Goal: Register for event/course

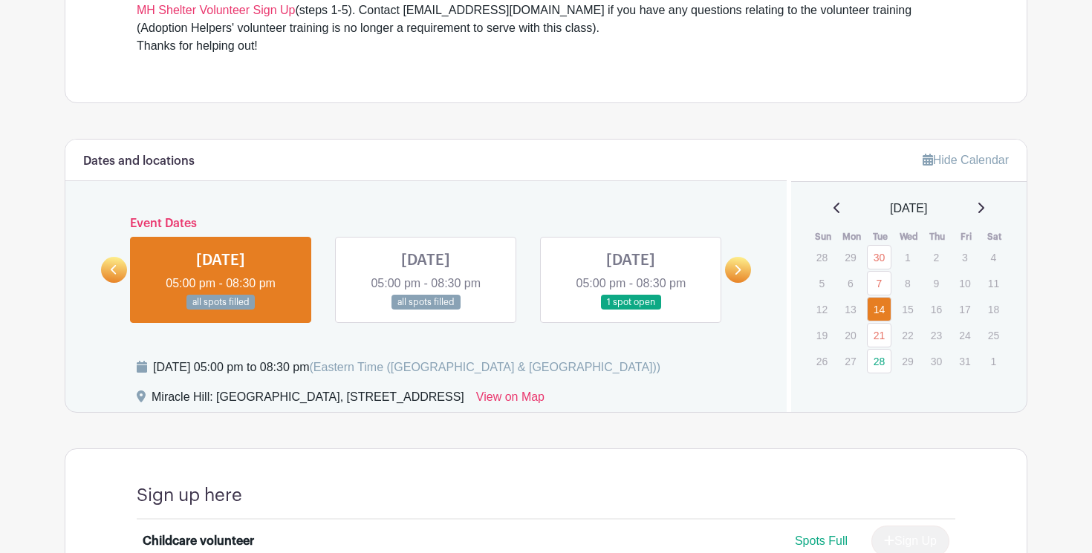
scroll to position [675, 0]
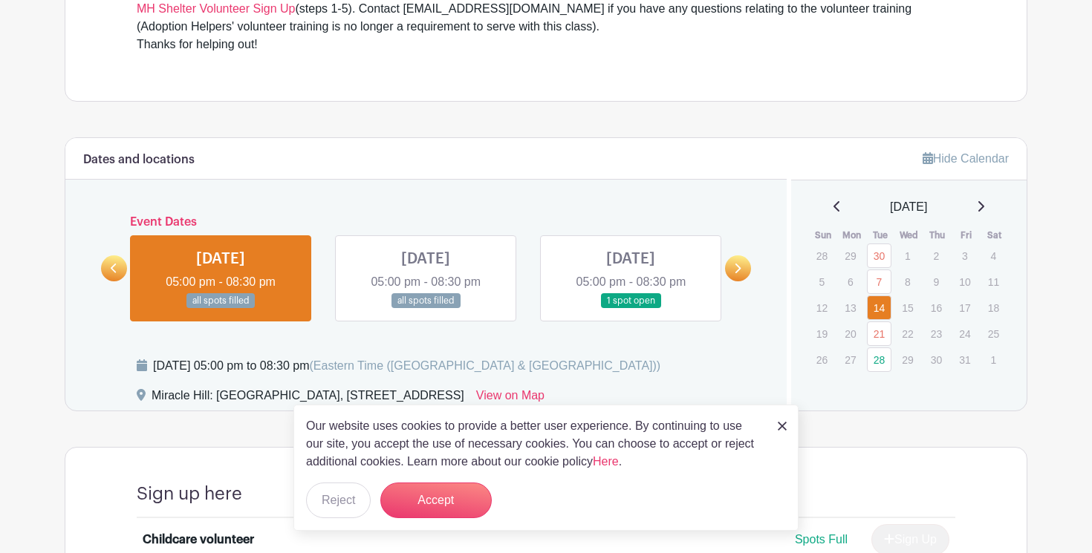
click at [426, 309] on link at bounding box center [426, 309] width 0 height 0
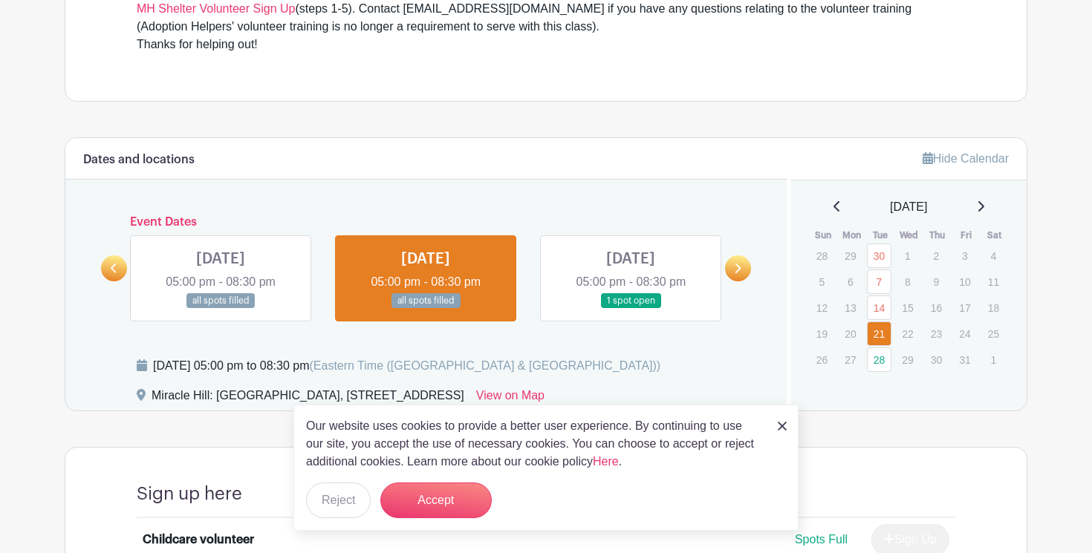
click at [221, 309] on link at bounding box center [221, 309] width 0 height 0
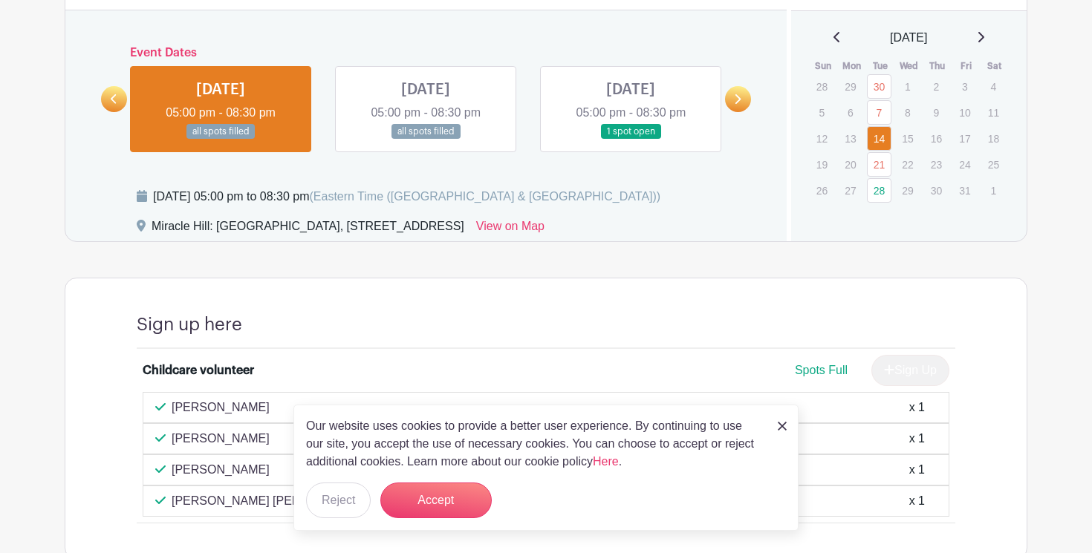
scroll to position [843, 0]
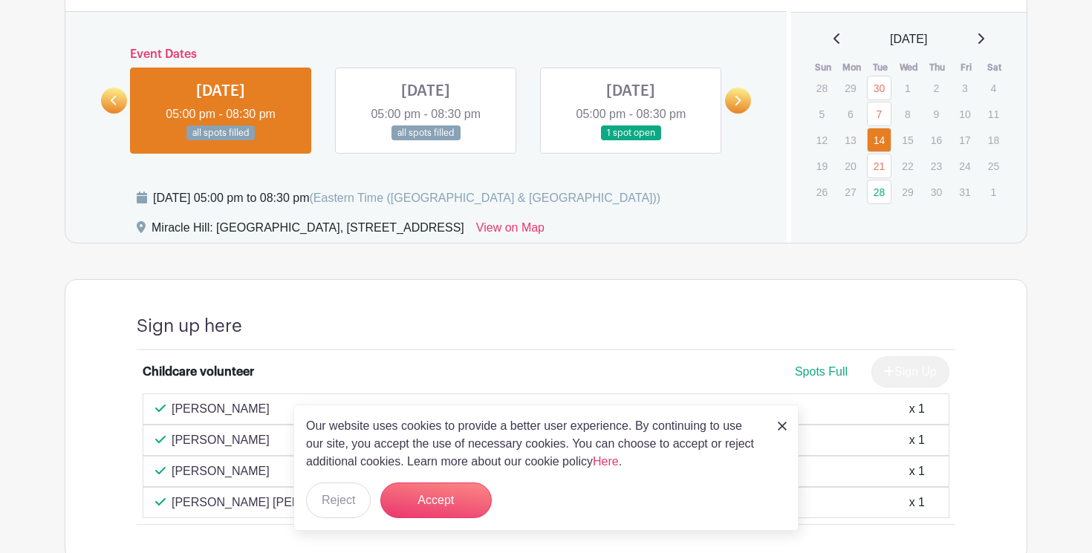
click at [426, 141] on link at bounding box center [426, 141] width 0 height 0
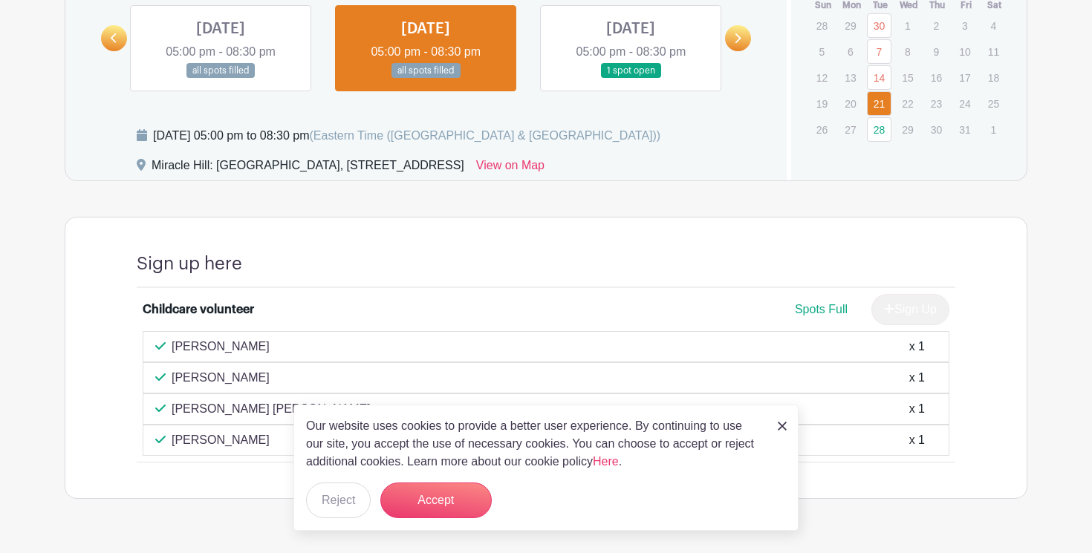
scroll to position [907, 0]
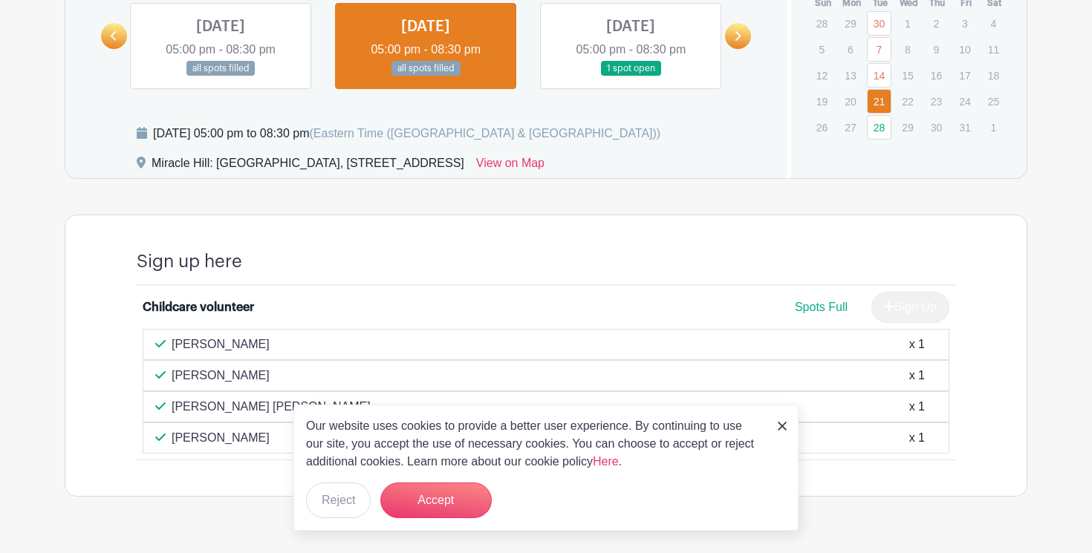
click at [310, 381] on div "[PERSON_NAME] x 1" at bounding box center [545, 376] width 781 height 18
click at [783, 423] on img at bounding box center [781, 426] width 9 height 9
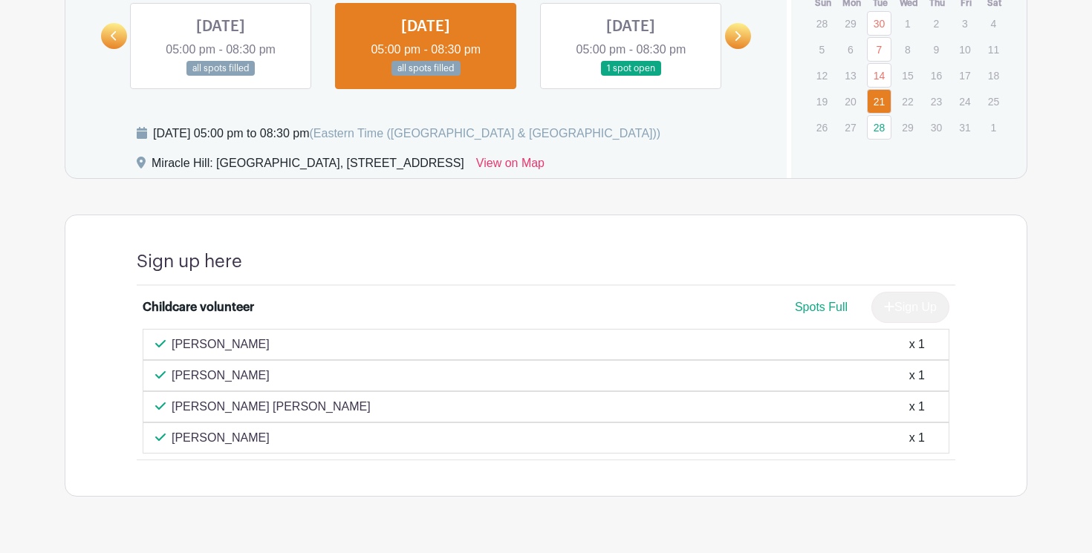
click at [469, 367] on div "[PERSON_NAME] x 1" at bounding box center [545, 376] width 781 height 18
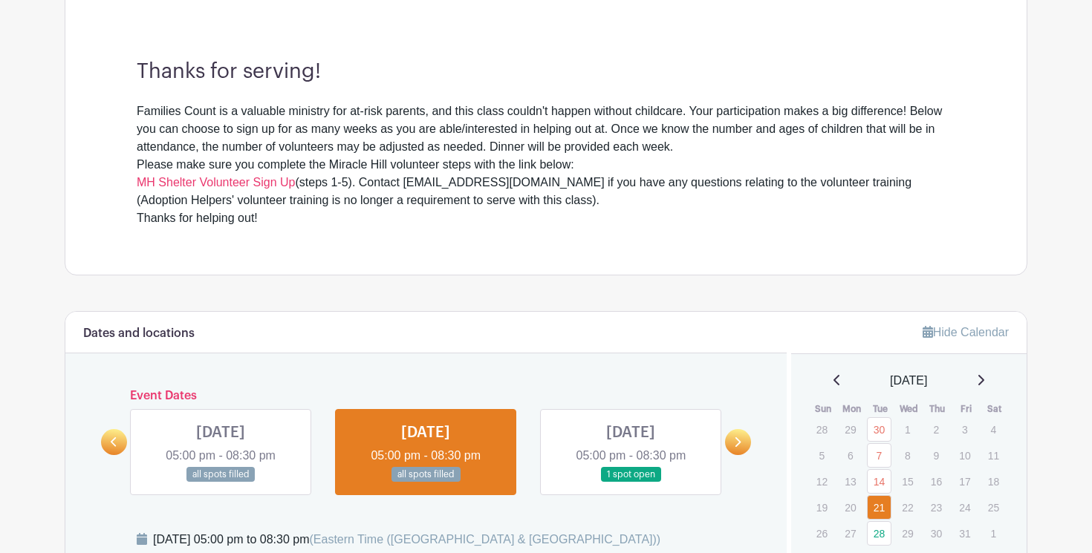
scroll to position [502, 0]
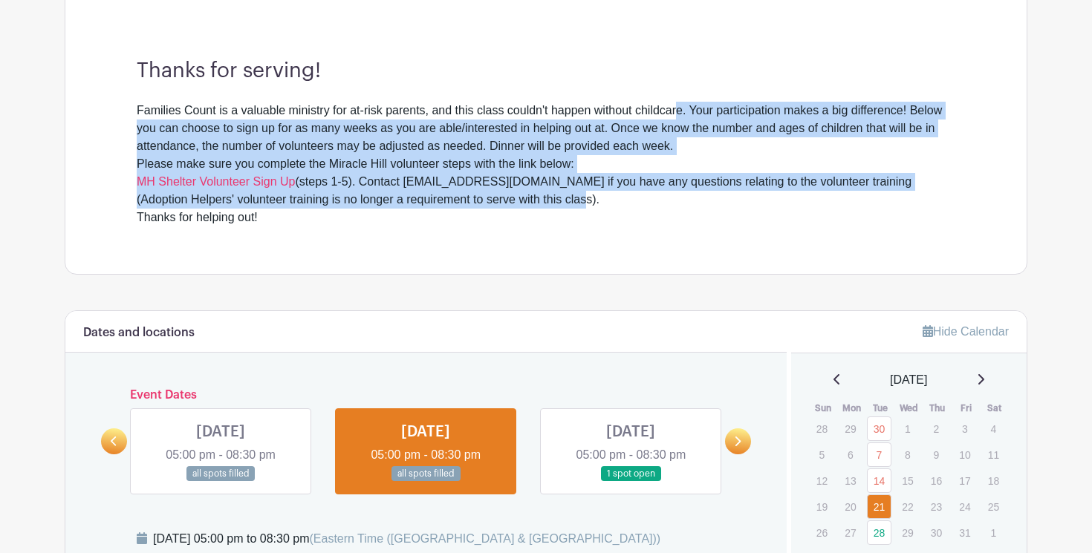
drag, startPoint x: 723, startPoint y: 193, endPoint x: 688, endPoint y: 102, distance: 96.8
click at [688, 102] on div "Families Count is a valuable ministry for at-risk parents, and this class could…" at bounding box center [546, 164] width 818 height 125
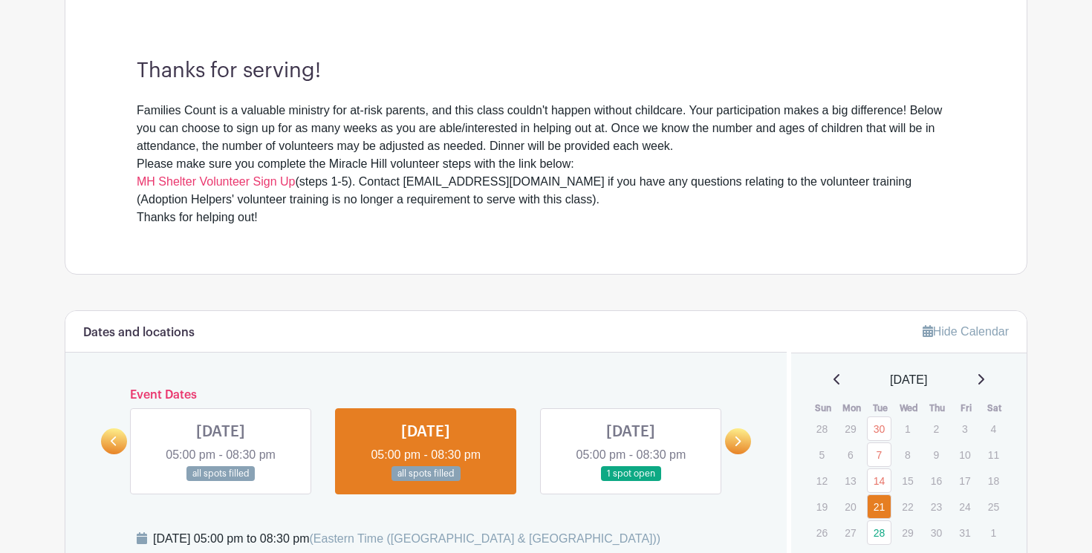
scroll to position [944, 0]
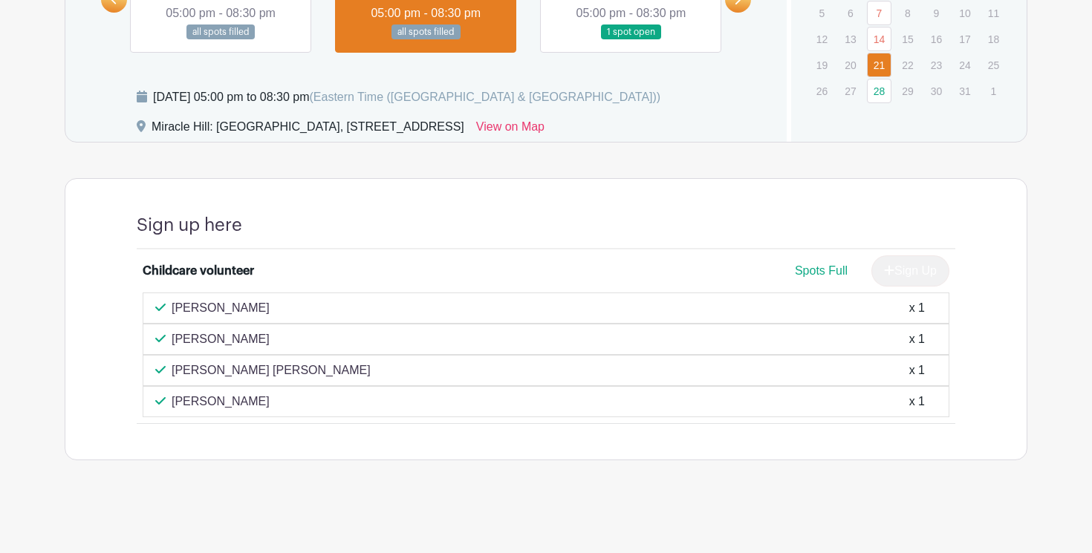
click at [483, 365] on div "[PERSON_NAME] [PERSON_NAME] x 1" at bounding box center [545, 371] width 781 height 18
click at [221, 40] on link at bounding box center [221, 40] width 0 height 0
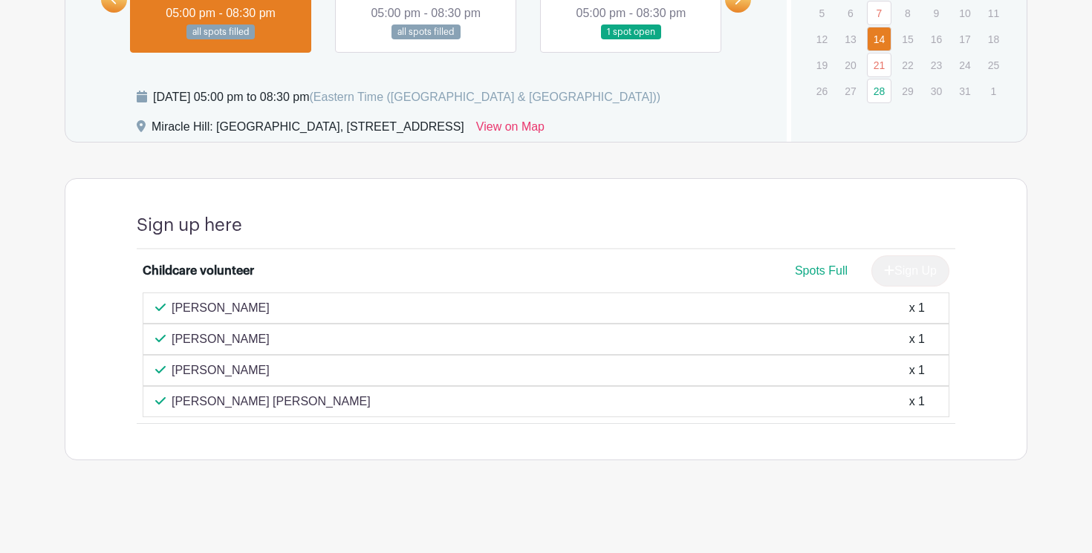
drag, startPoint x: 526, startPoint y: 294, endPoint x: 524, endPoint y: 408, distance: 114.4
click at [524, 408] on div "[PERSON_NAME] x 1 [PERSON_NAME] x 1 [PERSON_NAME] x 1 [PERSON_NAME] [PERSON_NAM…" at bounding box center [546, 355] width 806 height 125
drag, startPoint x: 524, startPoint y: 408, endPoint x: 639, endPoint y: 476, distance: 133.8
